Goal: Task Accomplishment & Management: Use online tool/utility

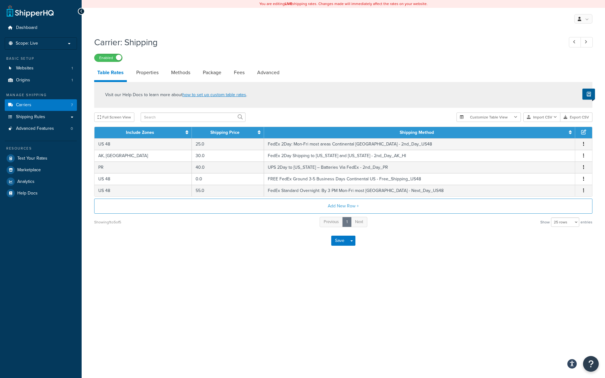
select select "25"
click at [31, 121] on link "Shipping Rules" at bounding box center [41, 117] width 72 height 12
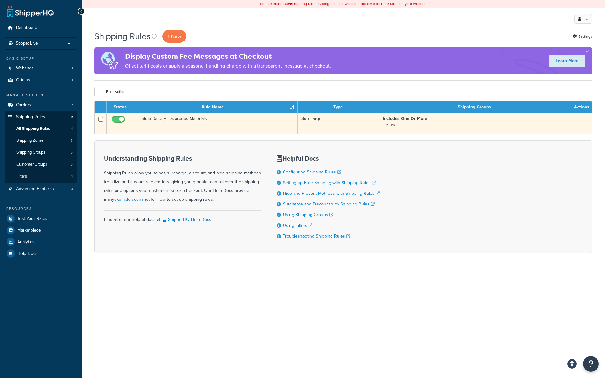
click at [156, 118] on td "Lithium Battery Hazardous Materials" at bounding box center [215, 123] width 164 height 21
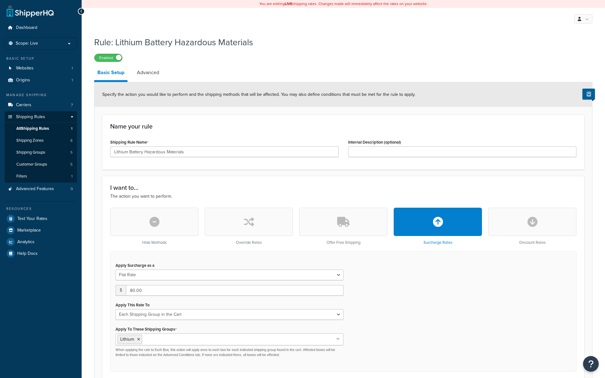
select select "SHIPPING_GROUP"
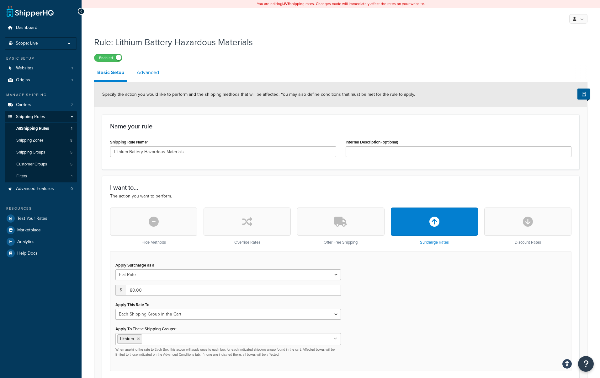
drag, startPoint x: 241, startPoint y: 63, endPoint x: 138, endPoint y: 69, distance: 102.8
click at [234, 63] on div "Rule: Lithium Battery Hazardous Materials Enabled Basic Setup Advanced Specify …" at bounding box center [341, 353] width 494 height 641
click at [147, 71] on link "Advanced" at bounding box center [148, 72] width 29 height 15
